Goal: Task Accomplishment & Management: Use online tool/utility

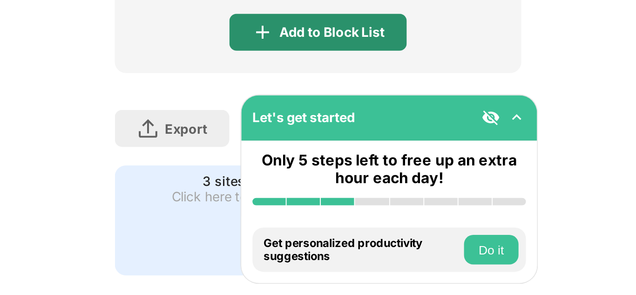
scroll to position [246, 0]
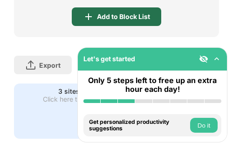
click at [137, 19] on div "Add to Block List" at bounding box center [123, 16] width 53 height 7
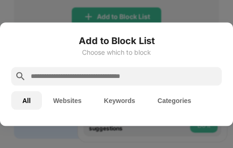
click at [58, 103] on button "Websites" at bounding box center [67, 100] width 51 height 19
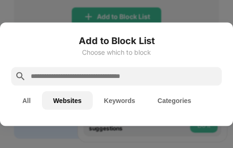
click at [32, 103] on button "All" at bounding box center [26, 100] width 31 height 19
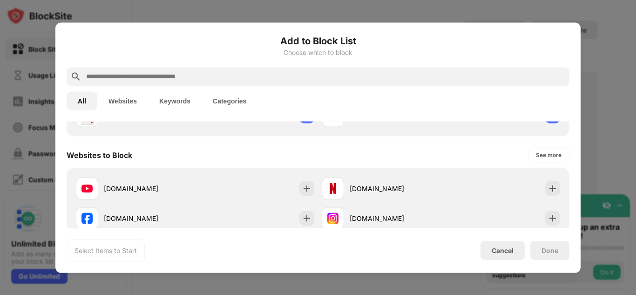
scroll to position [115, 0]
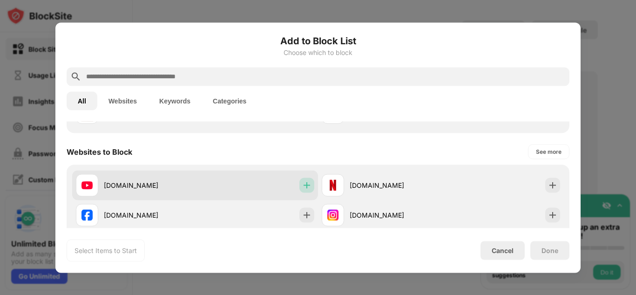
click at [232, 148] on img at bounding box center [306, 184] width 9 height 9
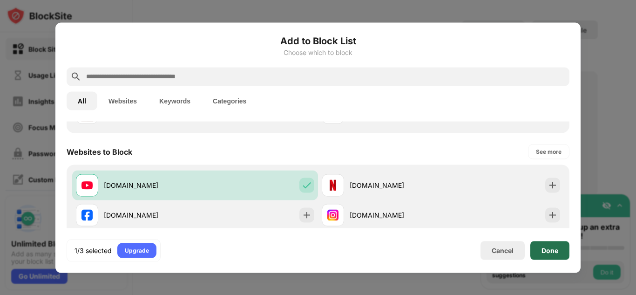
click at [232, 148] on div "Done" at bounding box center [549, 249] width 17 height 7
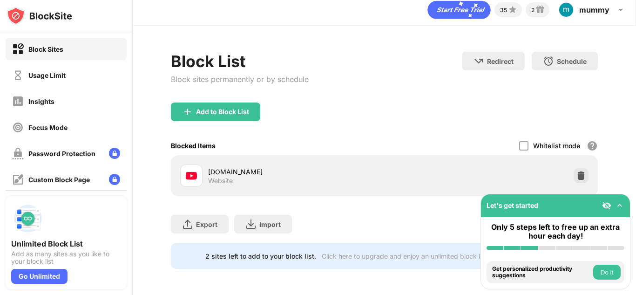
scroll to position [13, 0]
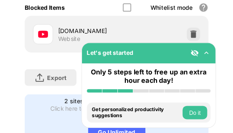
scroll to position [195, 0]
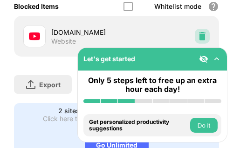
click at [197, 35] on img at bounding box center [201, 36] width 9 height 9
